Goal: Transaction & Acquisition: Book appointment/travel/reservation

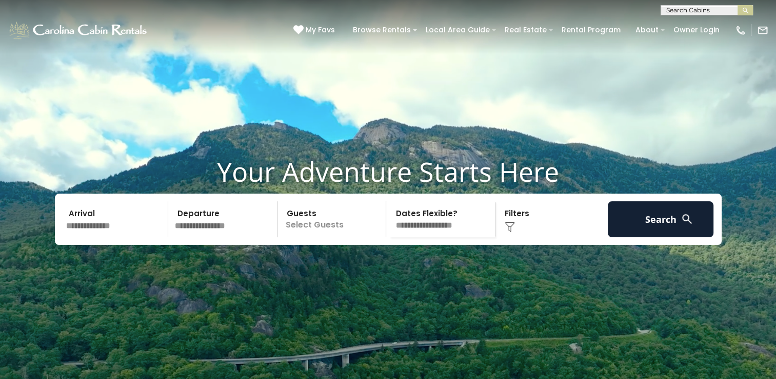
click at [104, 237] on input "text" at bounding box center [116, 219] width 106 height 36
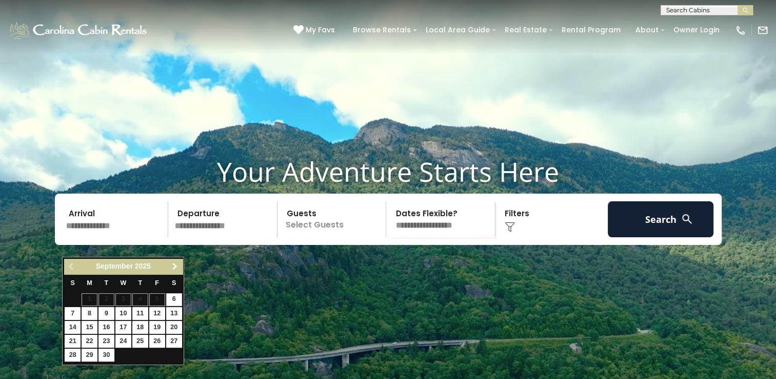
click at [174, 263] on span "Next" at bounding box center [175, 266] width 8 height 8
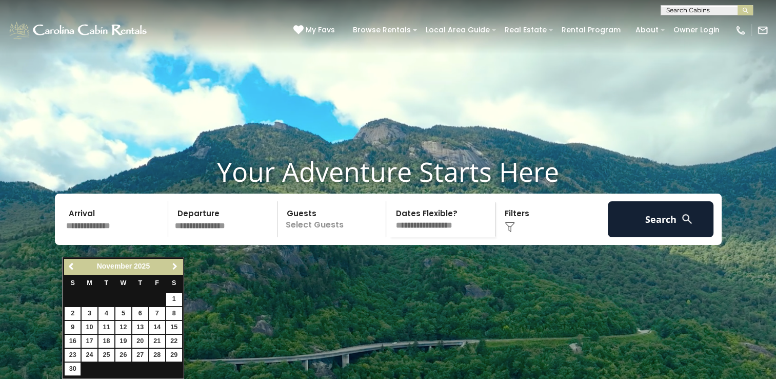
click at [174, 263] on span "Next" at bounding box center [175, 266] width 8 height 8
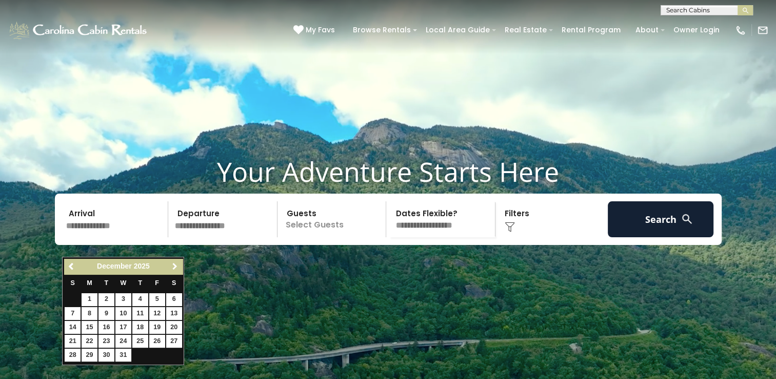
click at [174, 263] on span "Next" at bounding box center [175, 266] width 8 height 8
click at [71, 267] on span "Previous" at bounding box center [72, 266] width 8 height 8
click at [173, 266] on span "Next" at bounding box center [175, 266] width 8 height 8
click at [72, 264] on span "Previous" at bounding box center [72, 266] width 8 height 8
click at [176, 264] on span "Next" at bounding box center [175, 266] width 8 height 8
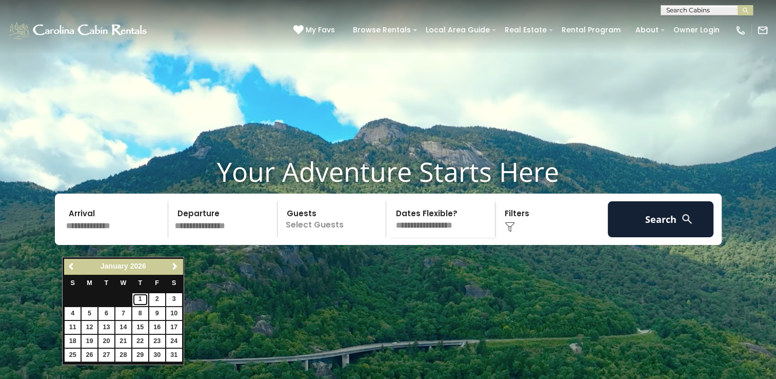
click at [140, 299] on link "1" at bounding box center [140, 299] width 16 height 13
type input "******"
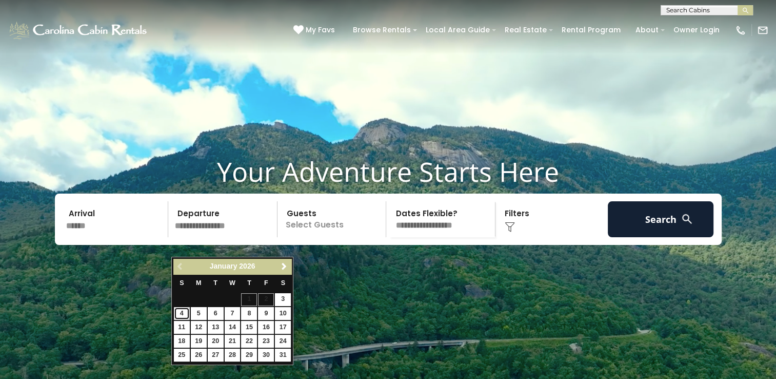
click at [184, 313] on link "4" at bounding box center [182, 313] width 16 height 13
type input "******"
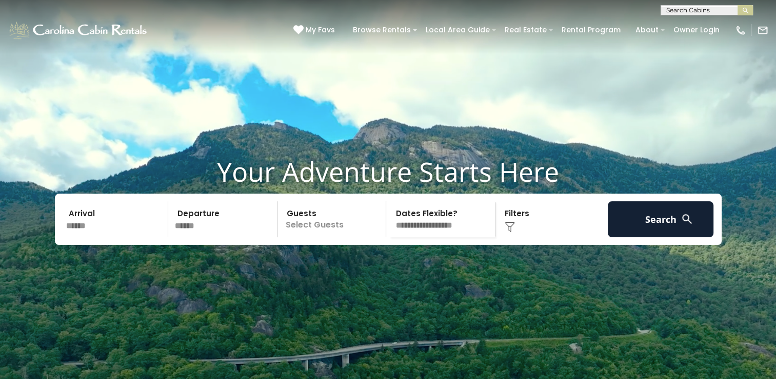
click at [322, 237] on p "Select Guests" at bounding box center [334, 219] width 106 height 36
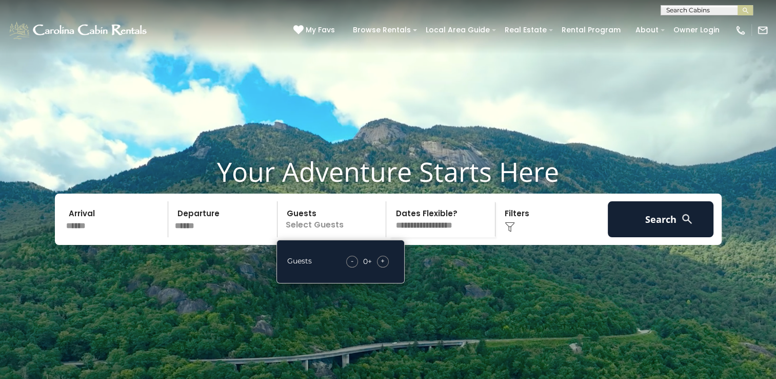
click at [383, 266] on span "+" at bounding box center [383, 260] width 4 height 10
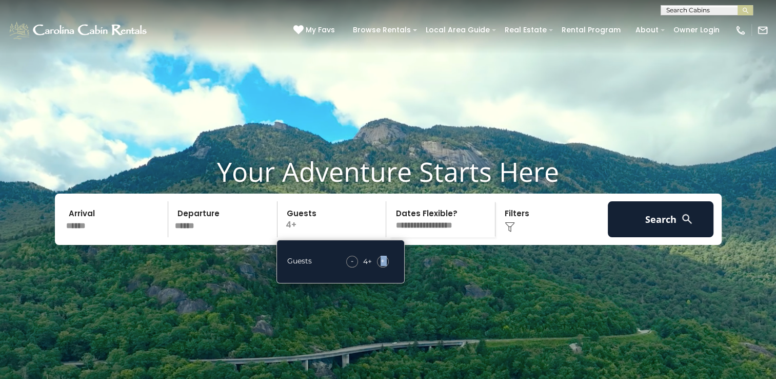
click at [383, 266] on span "+" at bounding box center [383, 260] width 4 height 10
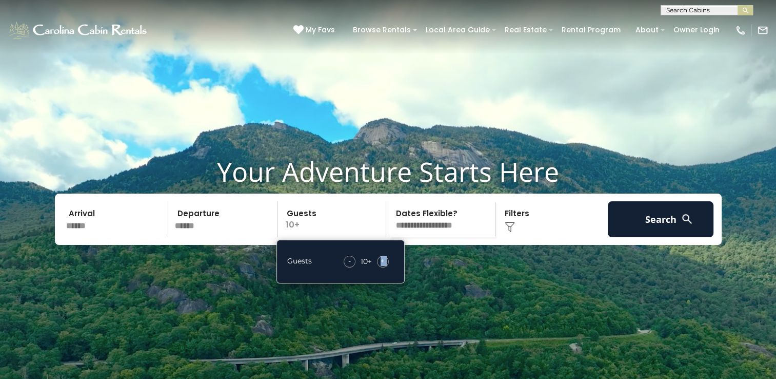
click at [506, 232] on img at bounding box center [510, 227] width 10 height 10
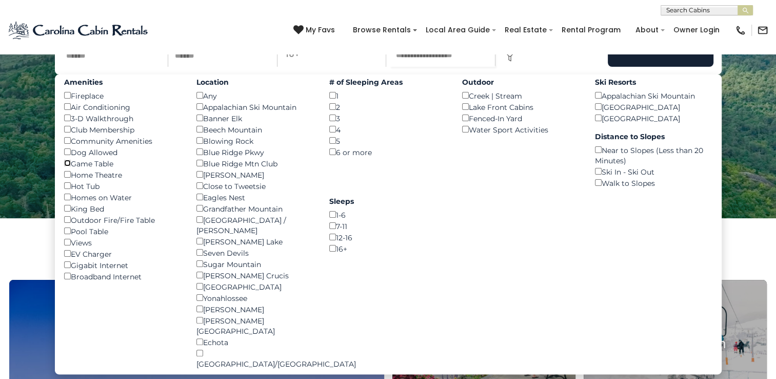
scroll to position [183, 0]
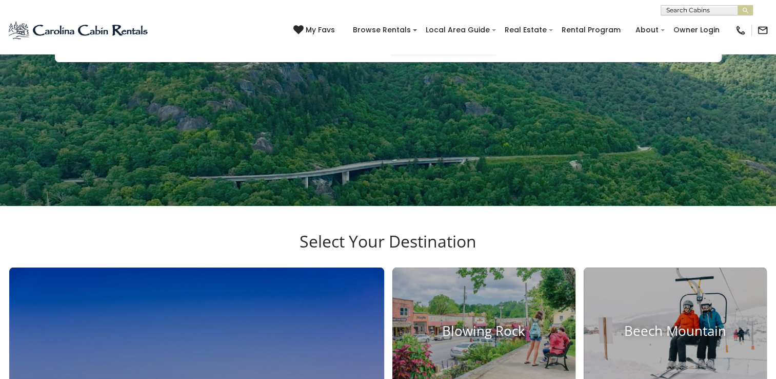
click at [513, 49] on img at bounding box center [510, 44] width 10 height 10
click at [508, 49] on img at bounding box center [510, 44] width 10 height 10
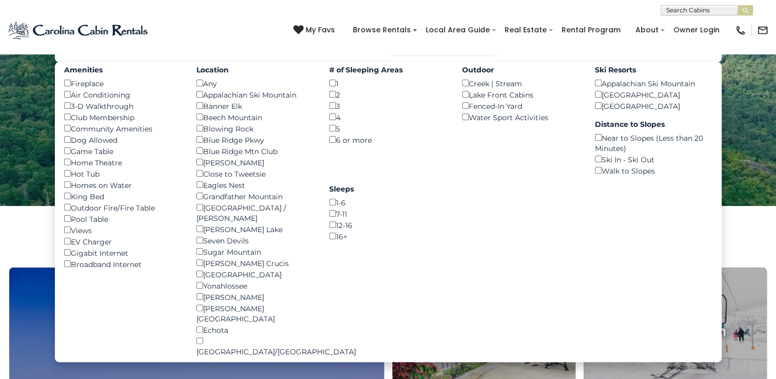
click at [653, 54] on button "Search" at bounding box center [661, 36] width 106 height 36
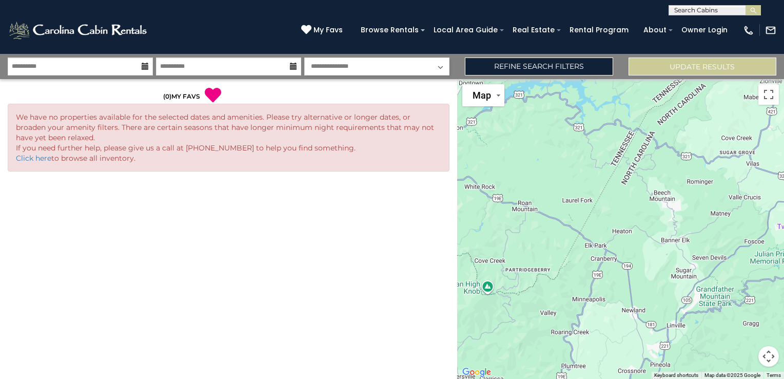
click at [348, 69] on select "**********" at bounding box center [376, 66] width 145 height 18
select select "*"
click at [304, 57] on select "**********" at bounding box center [376, 66] width 145 height 18
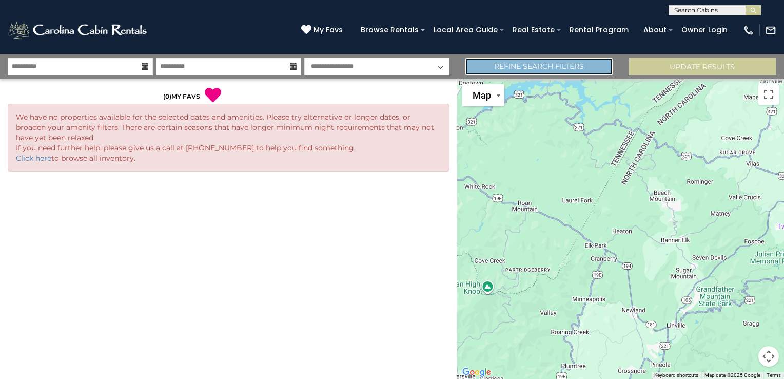
click at [501, 72] on link "Refine Search Filters" at bounding box center [539, 66] width 148 height 18
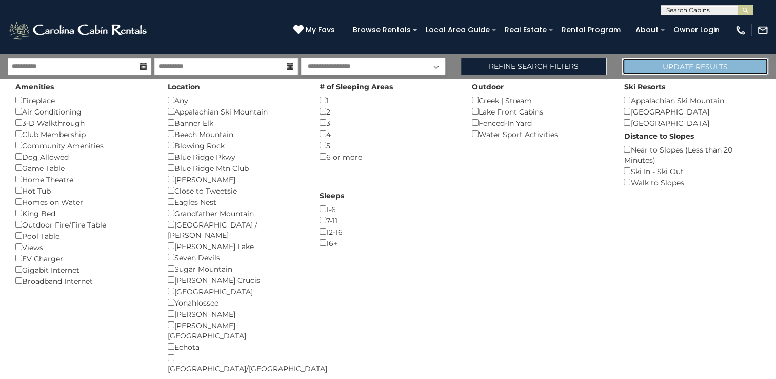
click at [670, 66] on button "Update Results" at bounding box center [695, 66] width 146 height 18
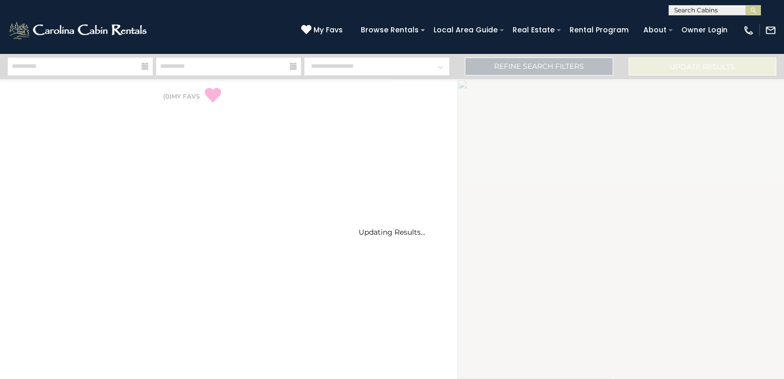
select select "*"
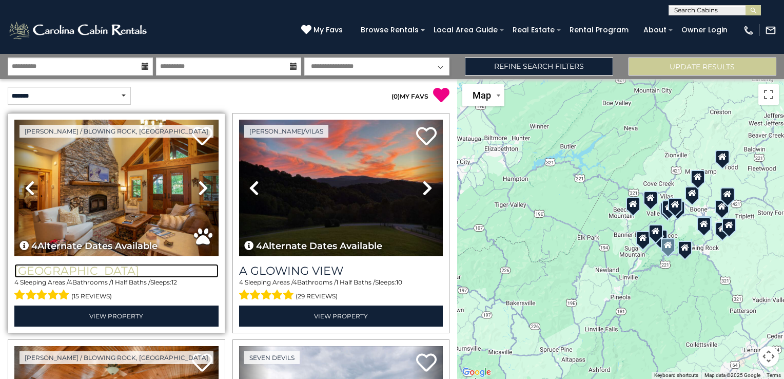
click at [111, 273] on h3 "[GEOGRAPHIC_DATA]" at bounding box center [116, 271] width 204 height 14
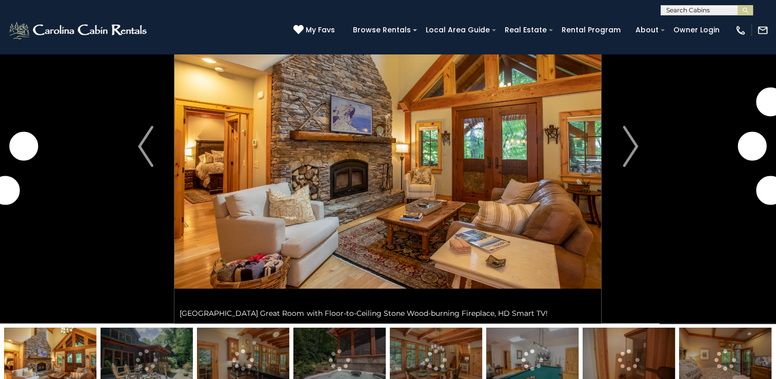
scroll to position [52, 0]
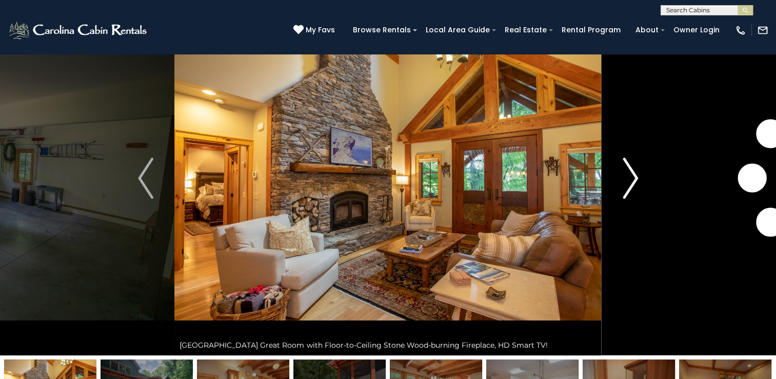
click at [632, 173] on img "Next" at bounding box center [630, 177] width 15 height 41
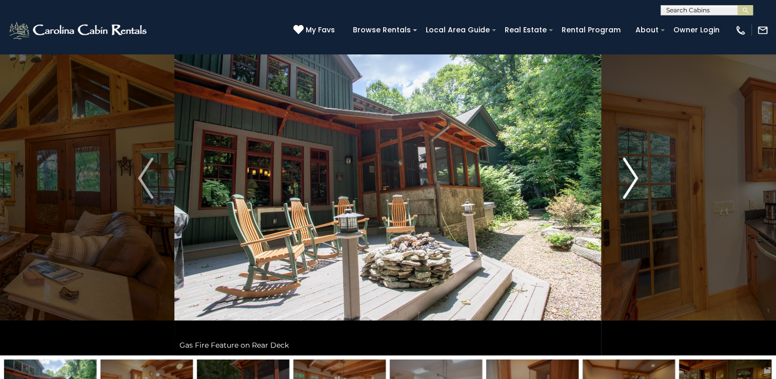
click at [632, 173] on img "Next" at bounding box center [630, 177] width 15 height 41
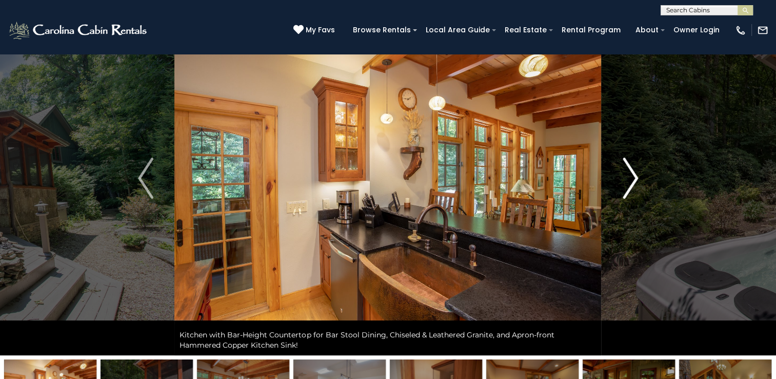
click at [632, 173] on img "Next" at bounding box center [630, 177] width 15 height 41
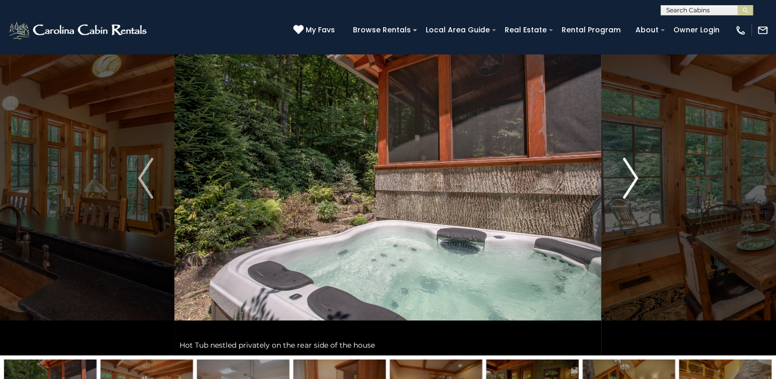
click at [632, 173] on img "Next" at bounding box center [630, 177] width 15 height 41
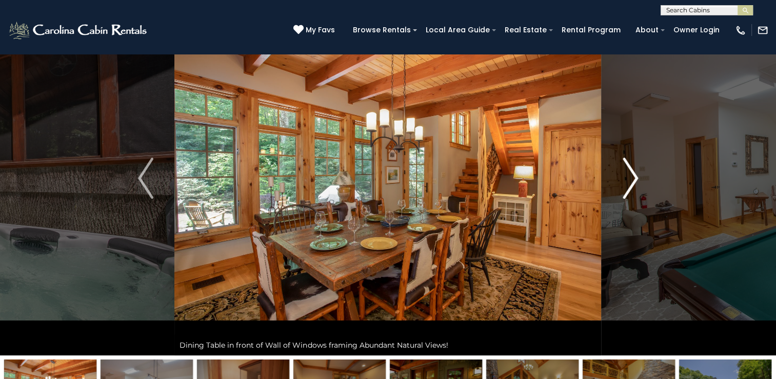
click at [632, 173] on img "Next" at bounding box center [630, 177] width 15 height 41
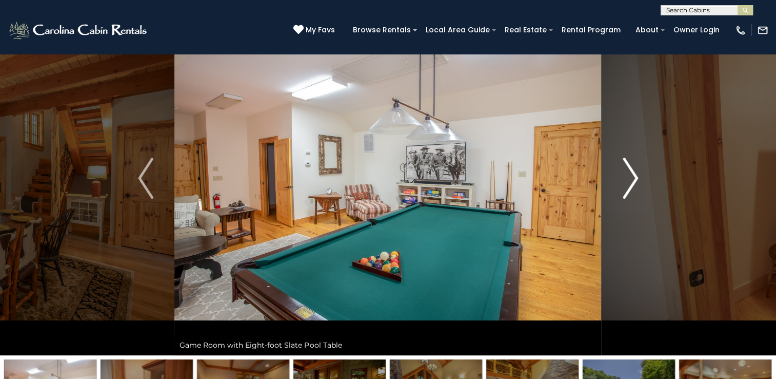
click at [632, 173] on img "Next" at bounding box center [630, 177] width 15 height 41
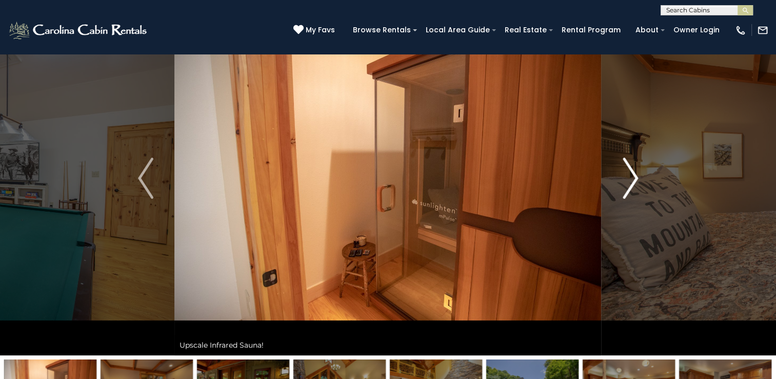
click at [632, 173] on img "Next" at bounding box center [630, 177] width 15 height 41
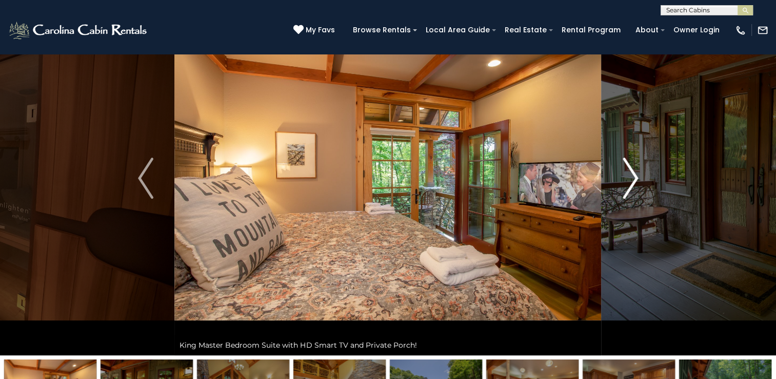
click at [632, 173] on img "Next" at bounding box center [630, 177] width 15 height 41
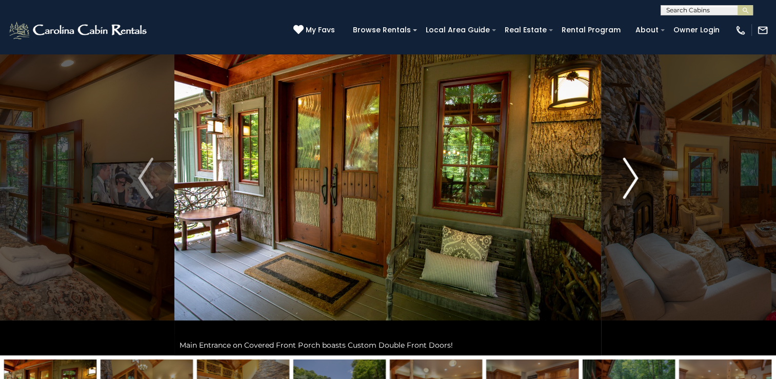
click at [632, 173] on img "Next" at bounding box center [630, 177] width 15 height 41
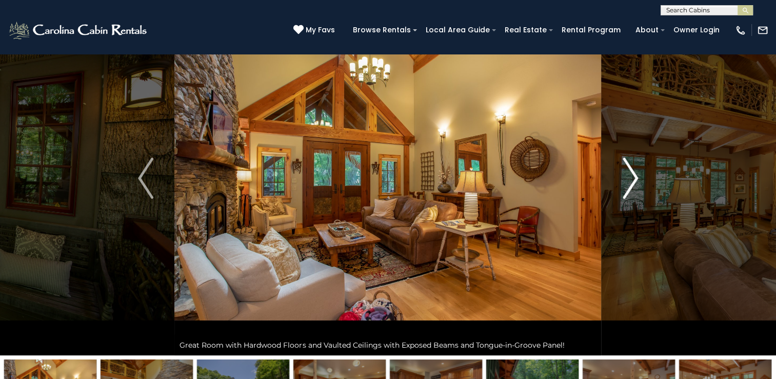
click at [632, 173] on img "Next" at bounding box center [630, 177] width 15 height 41
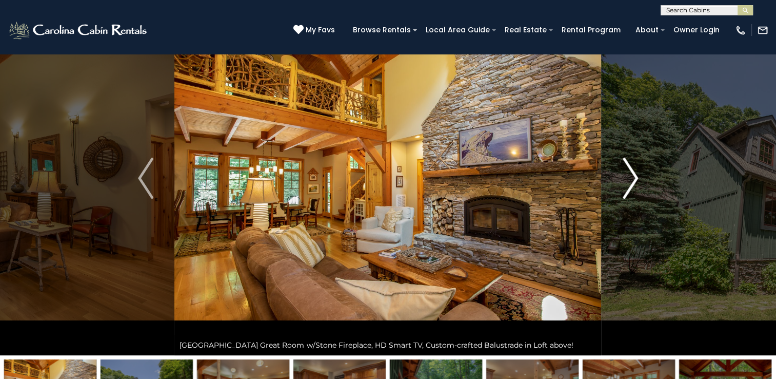
click at [632, 173] on img "Next" at bounding box center [630, 177] width 15 height 41
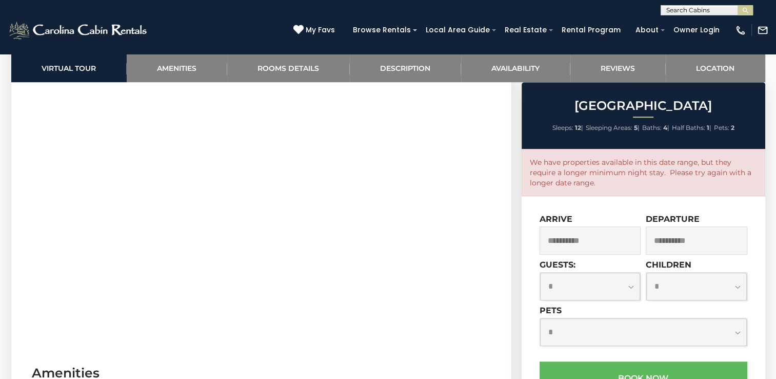
scroll to position [540, 0]
click at [597, 242] on input "**********" at bounding box center [591, 240] width 102 height 28
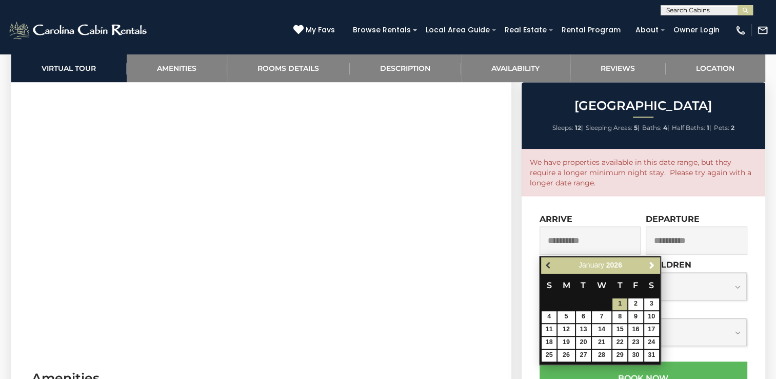
click at [547, 264] on span "Previous" at bounding box center [549, 265] width 8 height 8
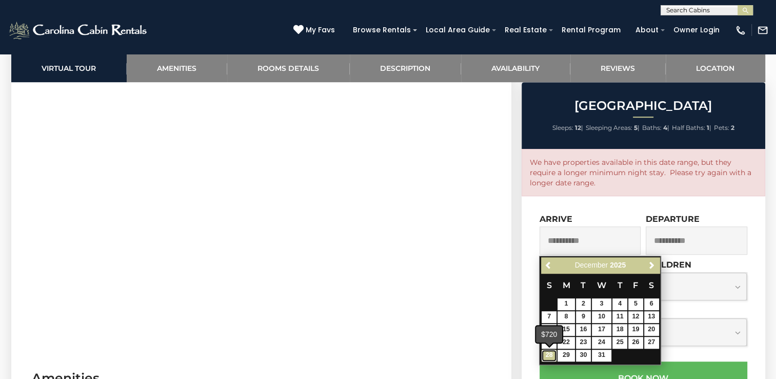
click at [550, 355] on link "28" at bounding box center [549, 355] width 15 height 12
type input "**********"
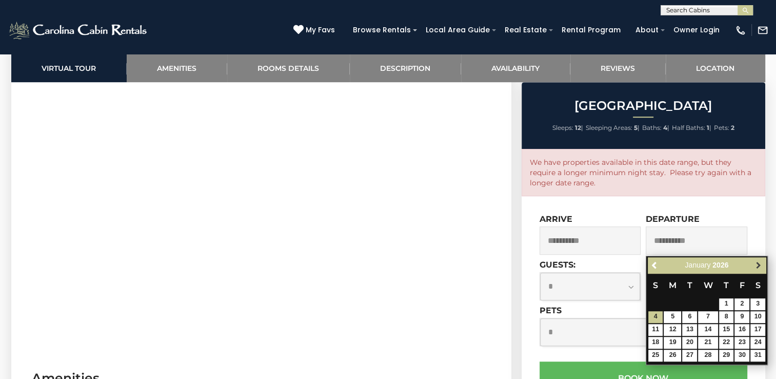
click at [757, 266] on span "Next" at bounding box center [758, 265] width 8 height 8
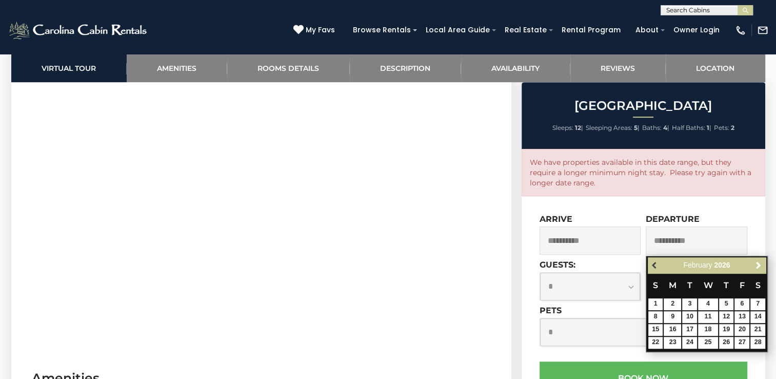
click at [659, 265] on link "Previous" at bounding box center [655, 264] width 13 height 13
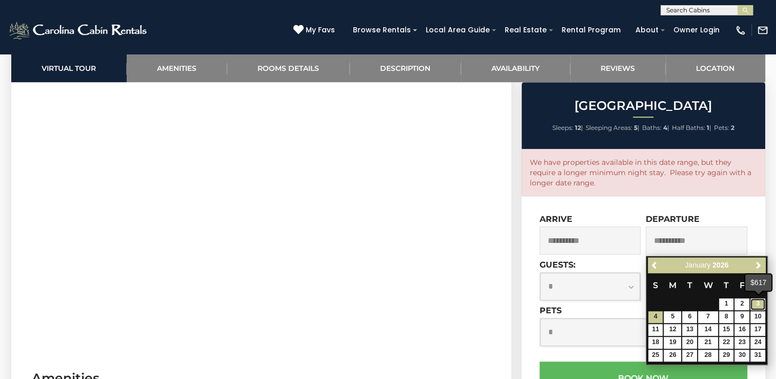
click at [759, 303] on link "3" at bounding box center [757, 304] width 15 height 12
type input "**********"
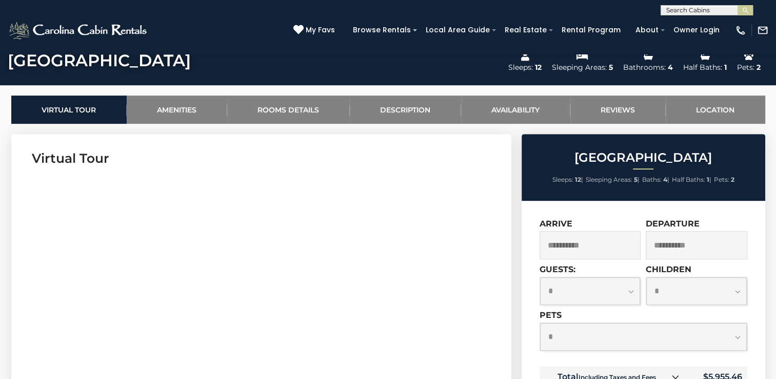
scroll to position [423, 0]
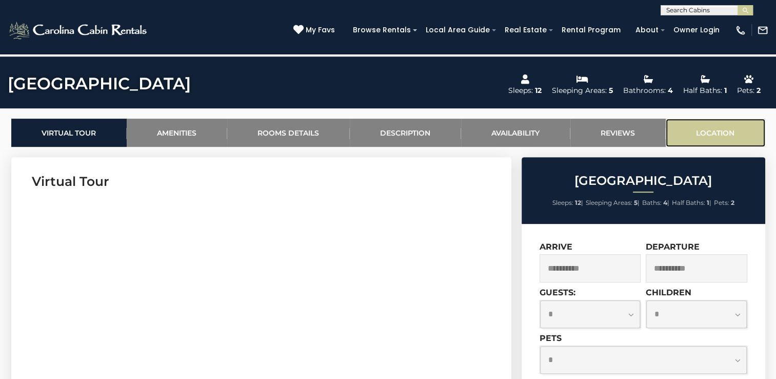
click at [722, 130] on link "Location" at bounding box center [716, 132] width 100 height 28
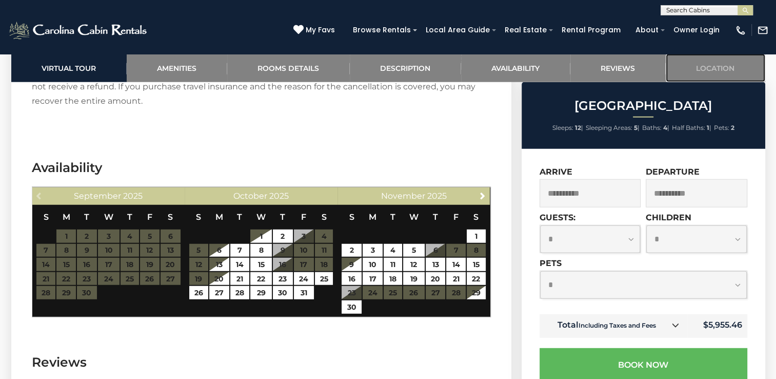
scroll to position [2688, 0]
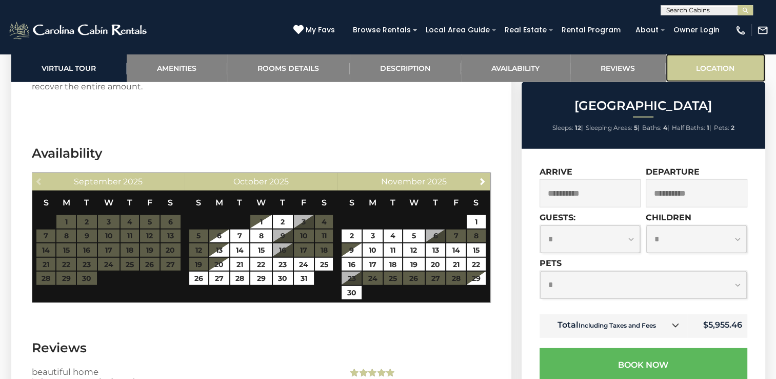
click at [702, 73] on link "Location" at bounding box center [716, 68] width 100 height 28
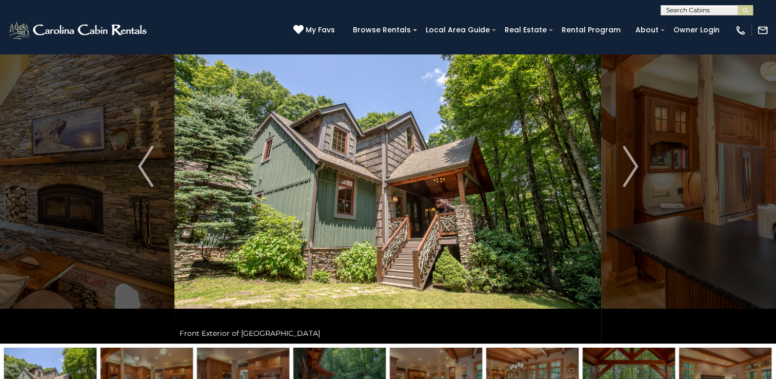
scroll to position [0, 0]
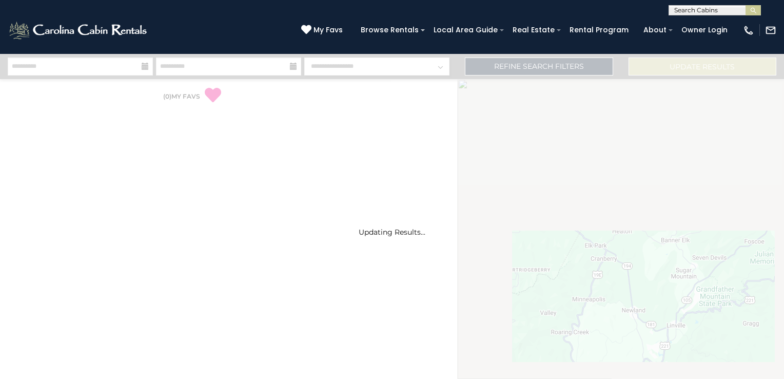
select select "*"
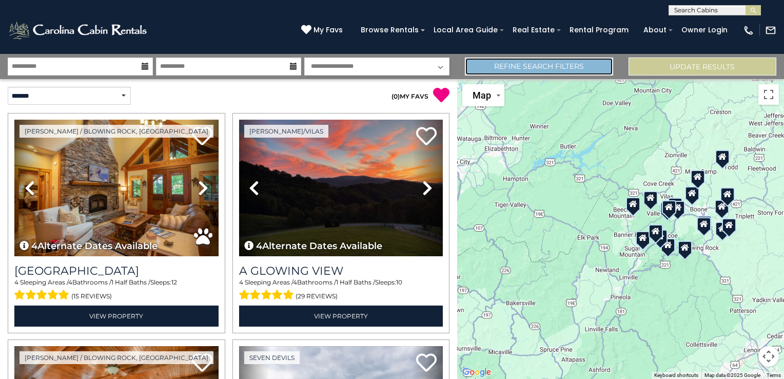
click at [516, 71] on link "Refine Search Filters" at bounding box center [539, 66] width 148 height 18
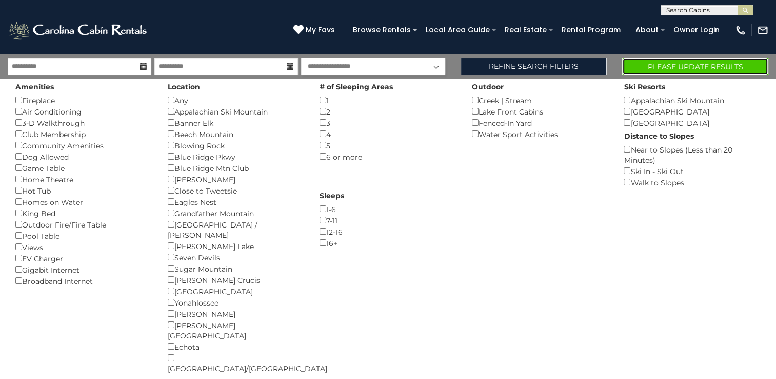
click at [657, 69] on button "Please Update Results" at bounding box center [695, 66] width 146 height 18
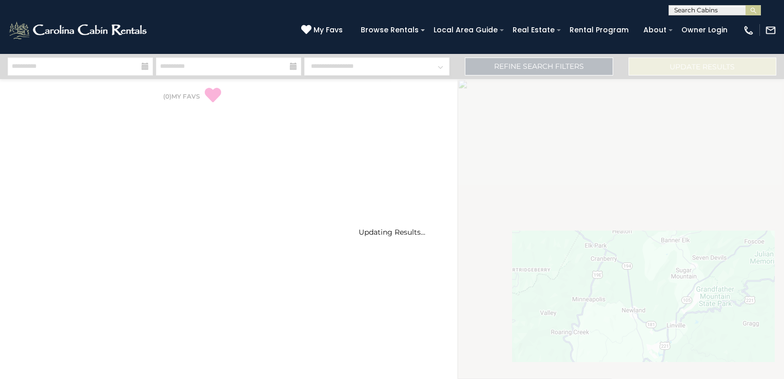
select select "*"
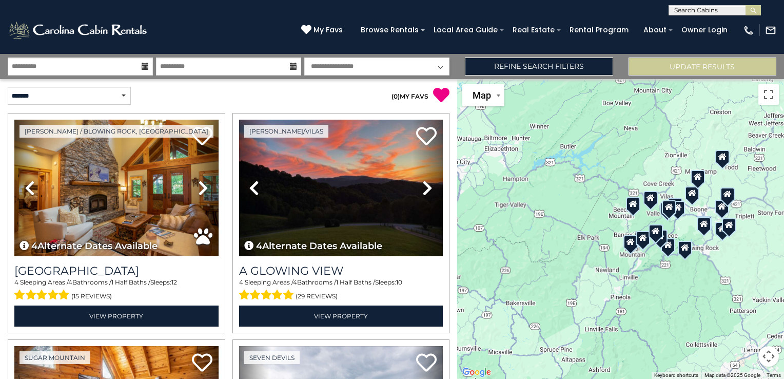
click at [143, 67] on icon at bounding box center [145, 66] width 7 height 7
click at [146, 69] on icon at bounding box center [145, 66] width 7 height 7
click at [146, 67] on icon at bounding box center [145, 66] width 7 height 7
click at [147, 61] on input "**********" at bounding box center [80, 66] width 145 height 18
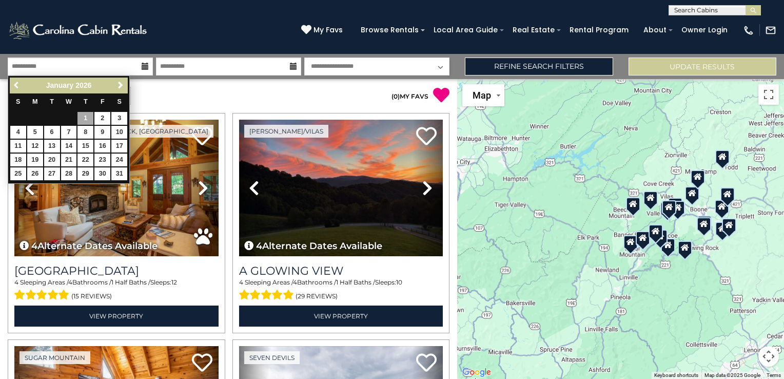
click at [17, 81] on span "Previous" at bounding box center [17, 85] width 8 height 8
click at [123, 159] on link "27" at bounding box center [119, 159] width 16 height 13
type input "********"
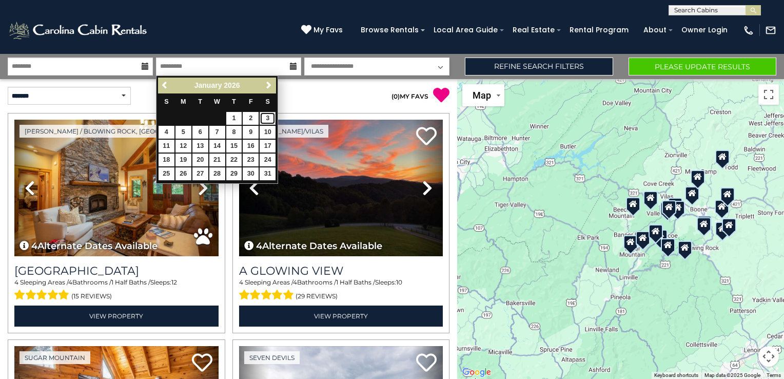
click at [264, 120] on link "3" at bounding box center [268, 118] width 16 height 13
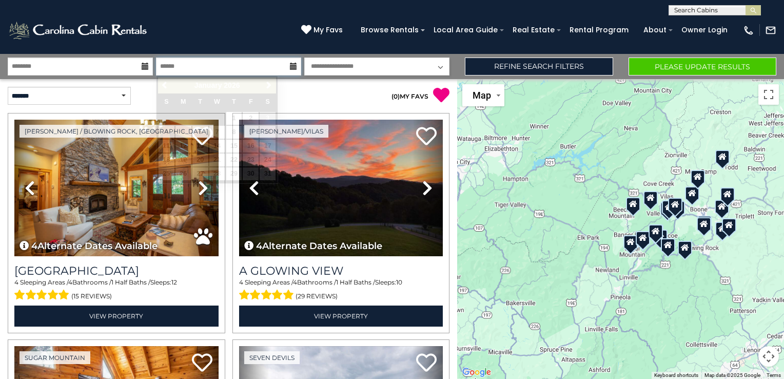
click at [208, 69] on input "******" at bounding box center [228, 66] width 145 height 18
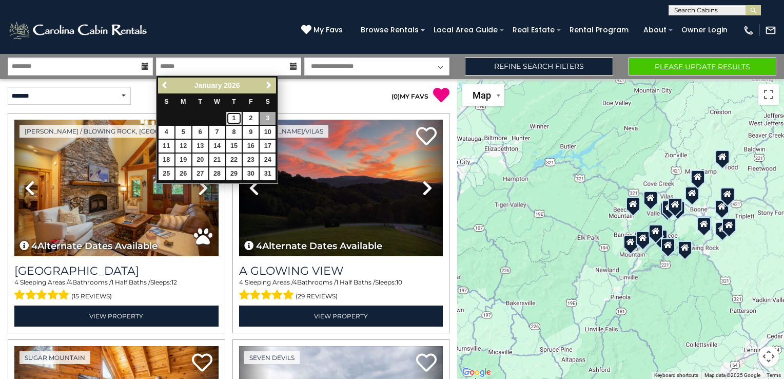
click at [230, 118] on link "1" at bounding box center [234, 118] width 16 height 13
type input "******"
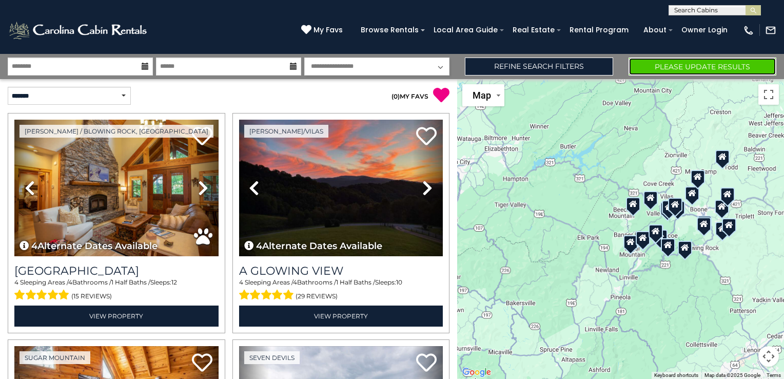
click at [687, 65] on button "Please Update Results" at bounding box center [702, 66] width 148 height 18
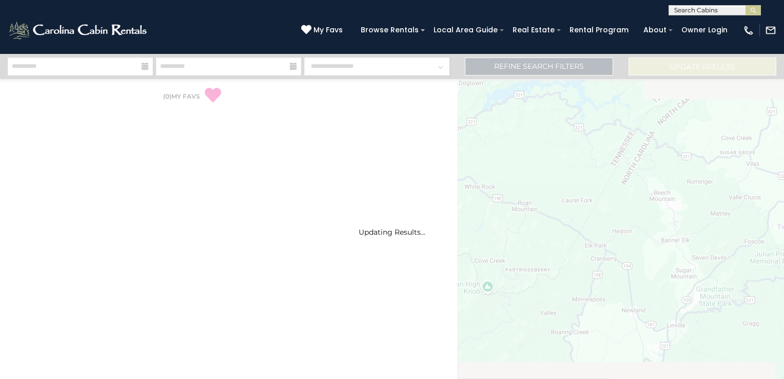
select select "*"
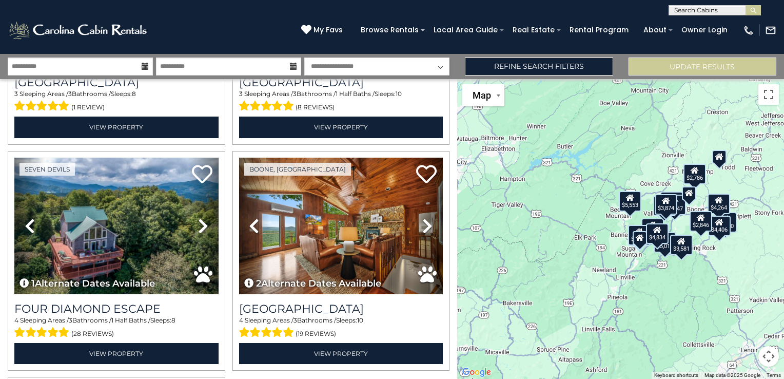
scroll to position [1774, 0]
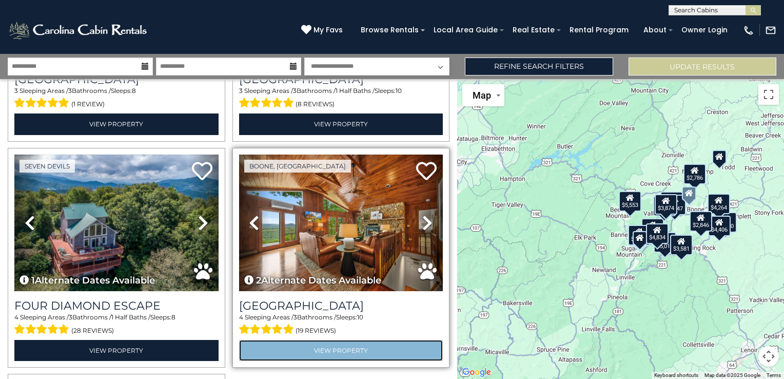
click at [341, 340] on link "View Property" at bounding box center [341, 350] width 204 height 21
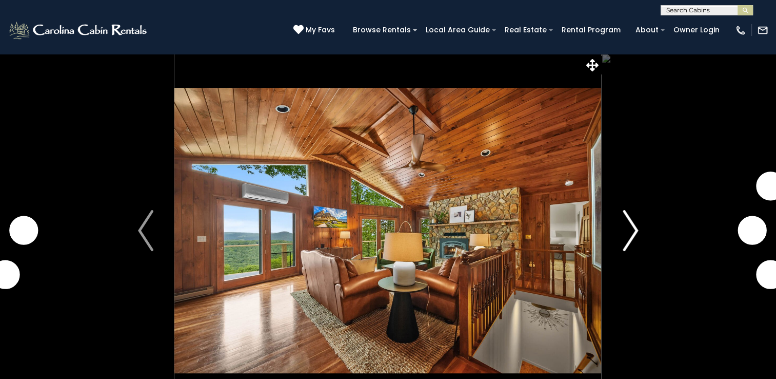
click at [628, 232] on img "Next" at bounding box center [630, 230] width 15 height 41
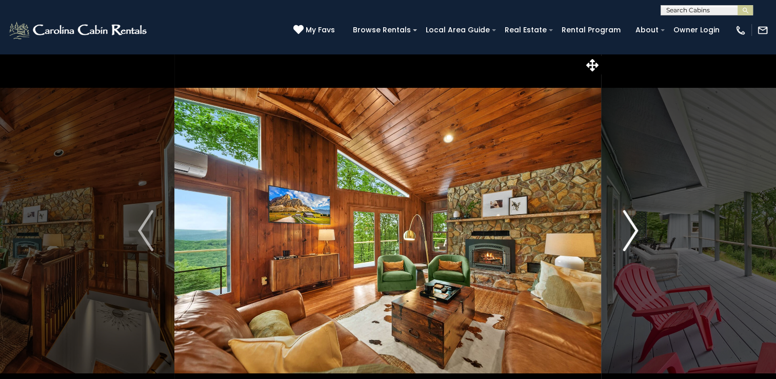
click at [628, 232] on img "Next" at bounding box center [630, 230] width 15 height 41
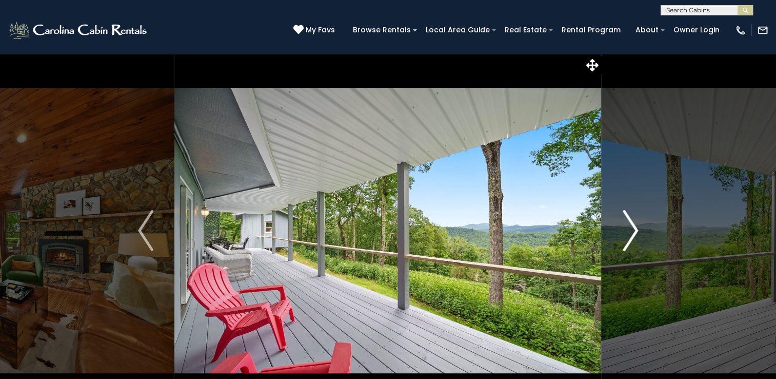
click at [628, 232] on img "Next" at bounding box center [630, 230] width 15 height 41
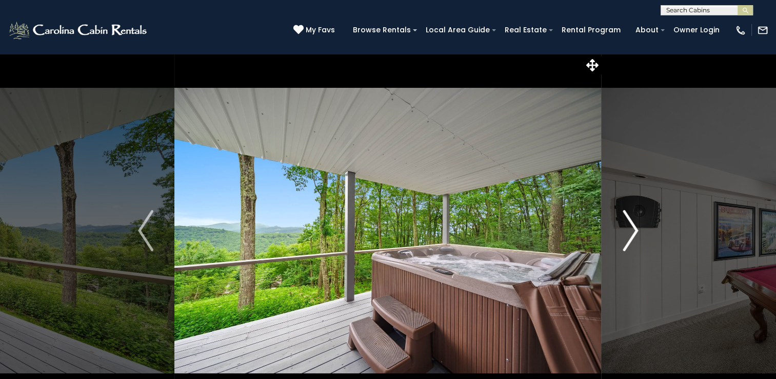
click at [628, 232] on img "Next" at bounding box center [630, 230] width 15 height 41
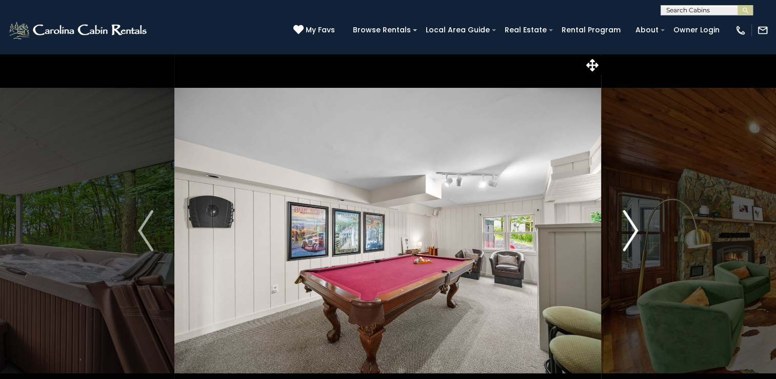
click at [628, 232] on img "Next" at bounding box center [630, 230] width 15 height 41
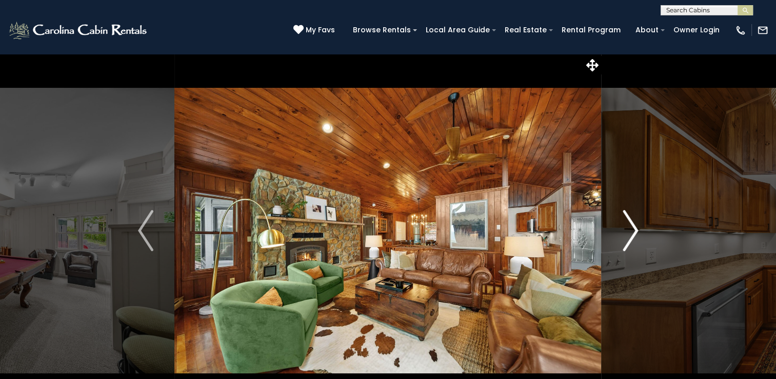
click at [628, 232] on img "Next" at bounding box center [630, 230] width 15 height 41
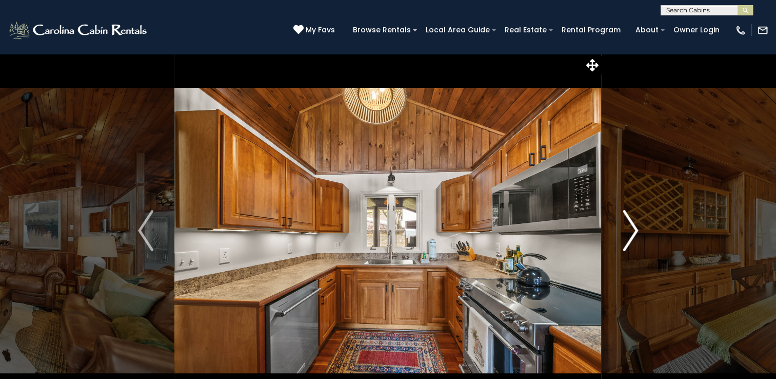
click at [628, 232] on img "Next" at bounding box center [630, 230] width 15 height 41
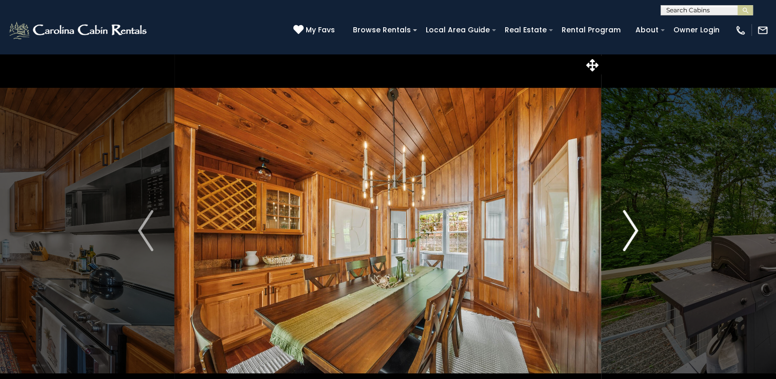
click at [628, 232] on img "Next" at bounding box center [630, 230] width 15 height 41
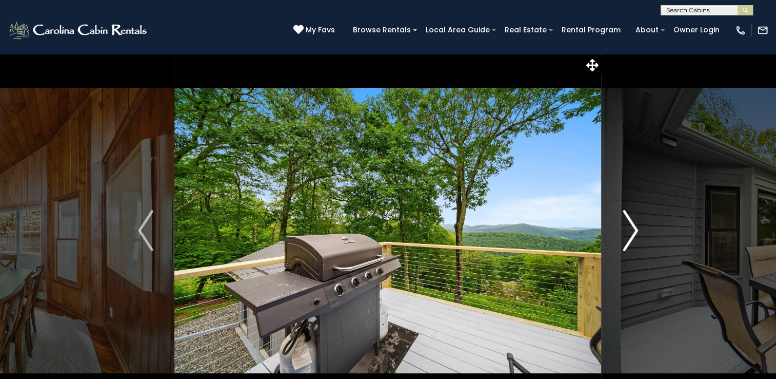
click at [628, 232] on img "Next" at bounding box center [630, 230] width 15 height 41
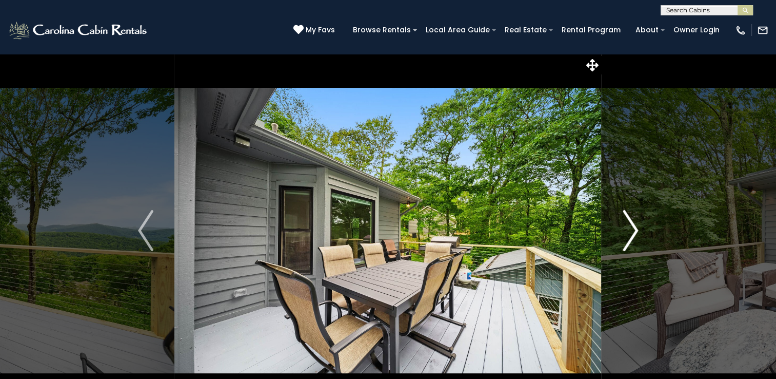
click at [628, 232] on img "Next" at bounding box center [630, 230] width 15 height 41
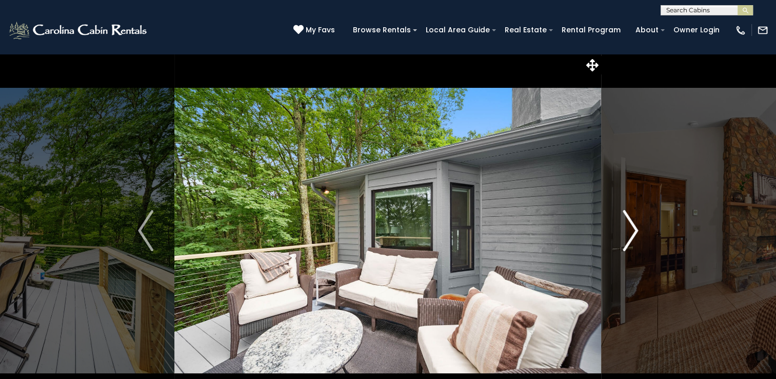
click at [628, 232] on img "Next" at bounding box center [630, 230] width 15 height 41
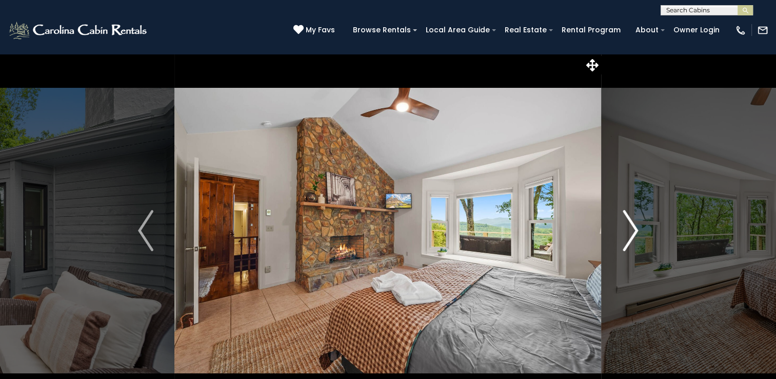
click at [628, 232] on img "Next" at bounding box center [630, 230] width 15 height 41
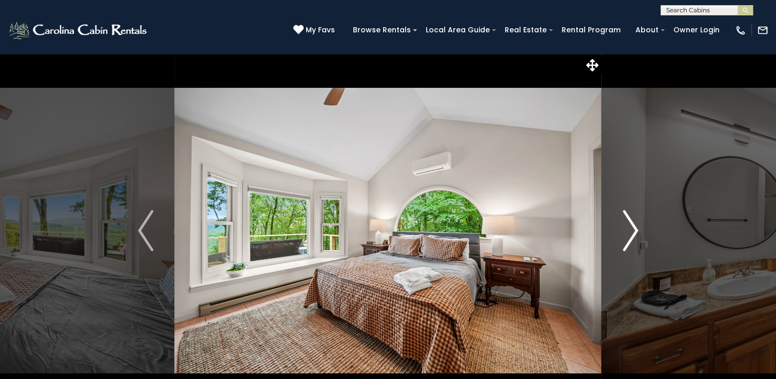
click at [628, 232] on img "Next" at bounding box center [630, 230] width 15 height 41
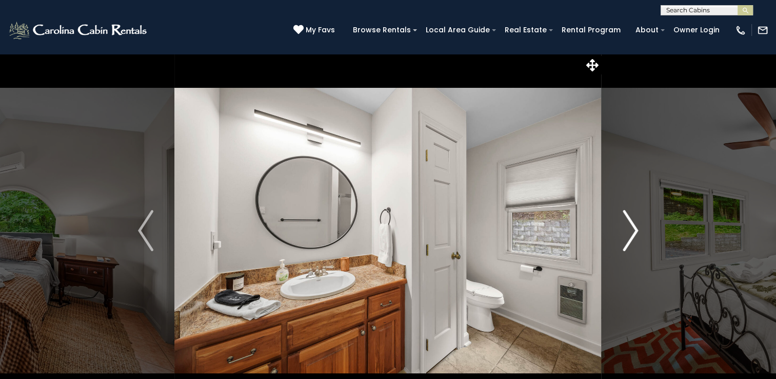
click at [628, 232] on img "Next" at bounding box center [630, 230] width 15 height 41
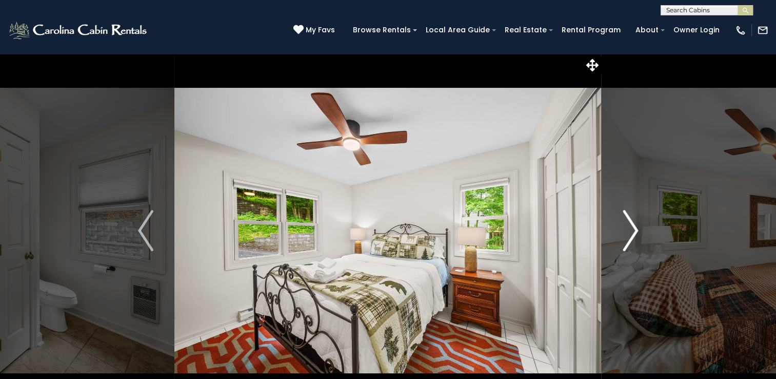
click at [628, 232] on img "Next" at bounding box center [630, 230] width 15 height 41
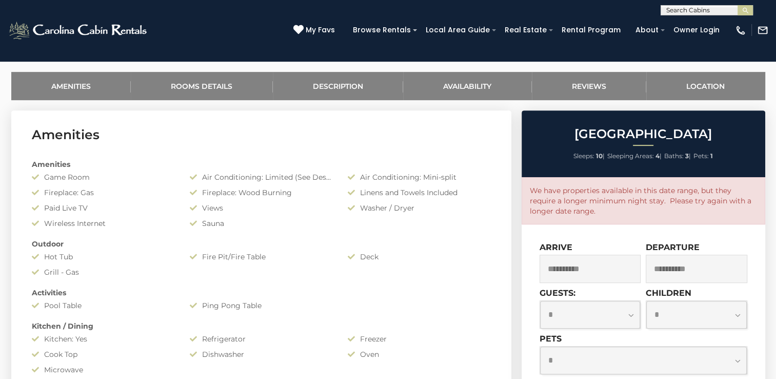
scroll to position [476, 0]
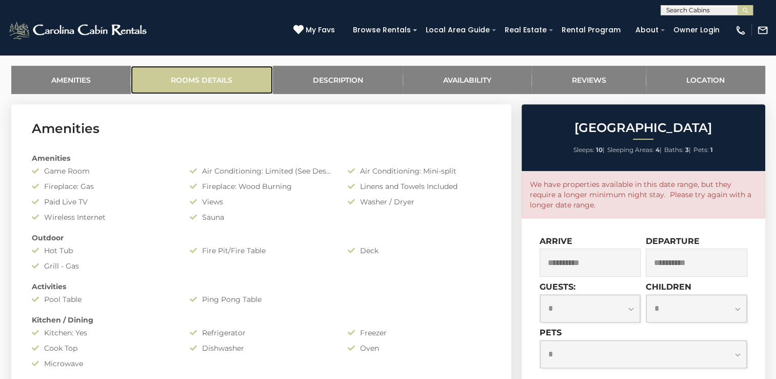
click at [200, 80] on link "Rooms Details" at bounding box center [202, 80] width 142 height 28
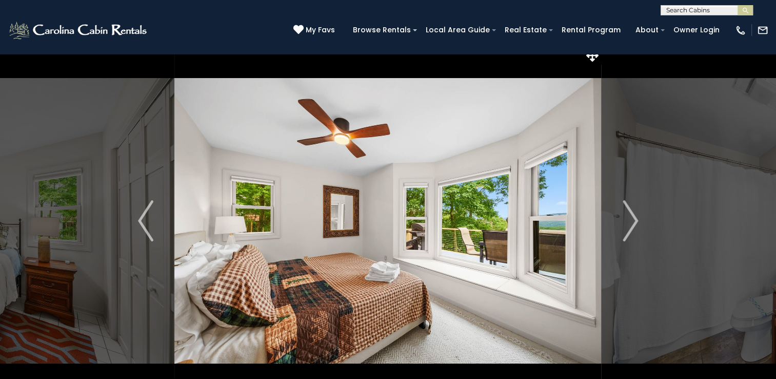
scroll to position [0, 0]
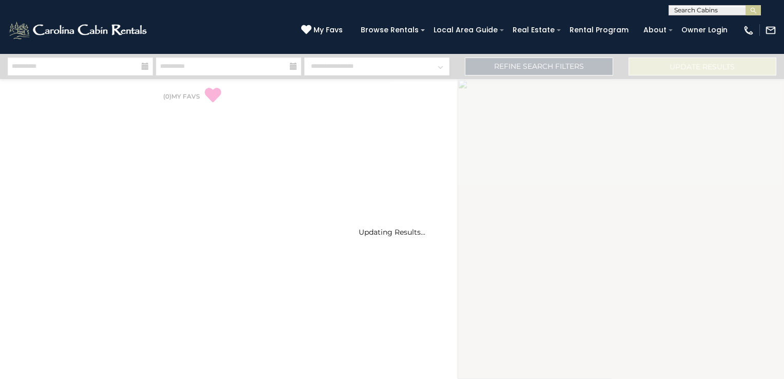
select select "*"
